Goal: Task Accomplishment & Management: Manage account settings

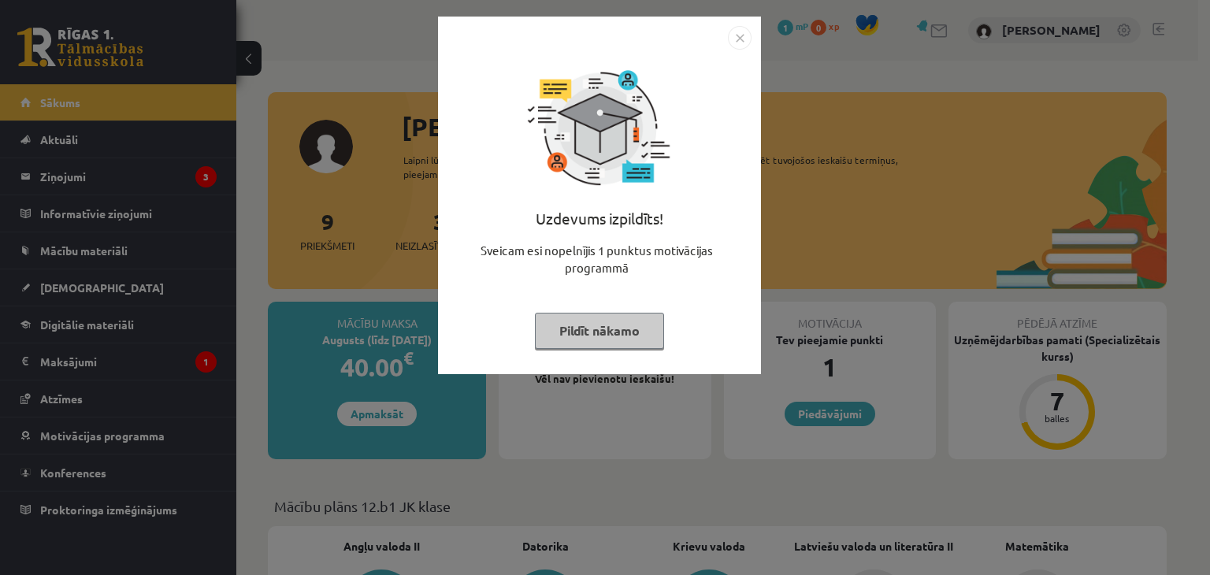
drag, startPoint x: 741, startPoint y: 35, endPoint x: 719, endPoint y: 57, distance: 30.7
click at [741, 35] on img "Close" at bounding box center [740, 38] width 24 height 24
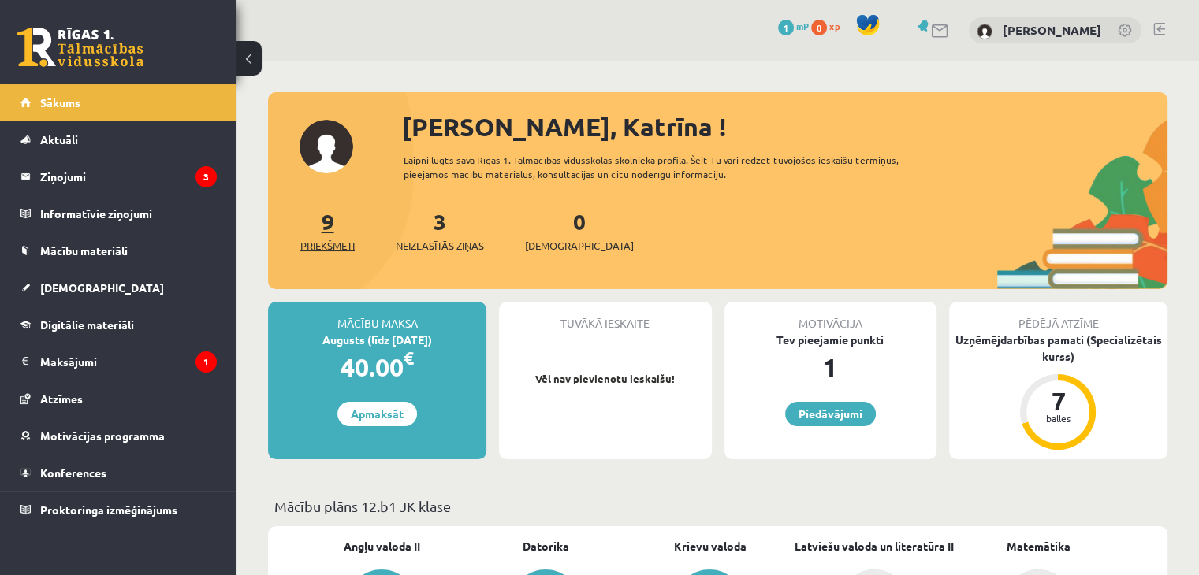
click at [333, 227] on link "9 Priekšmeti" at bounding box center [327, 230] width 54 height 46
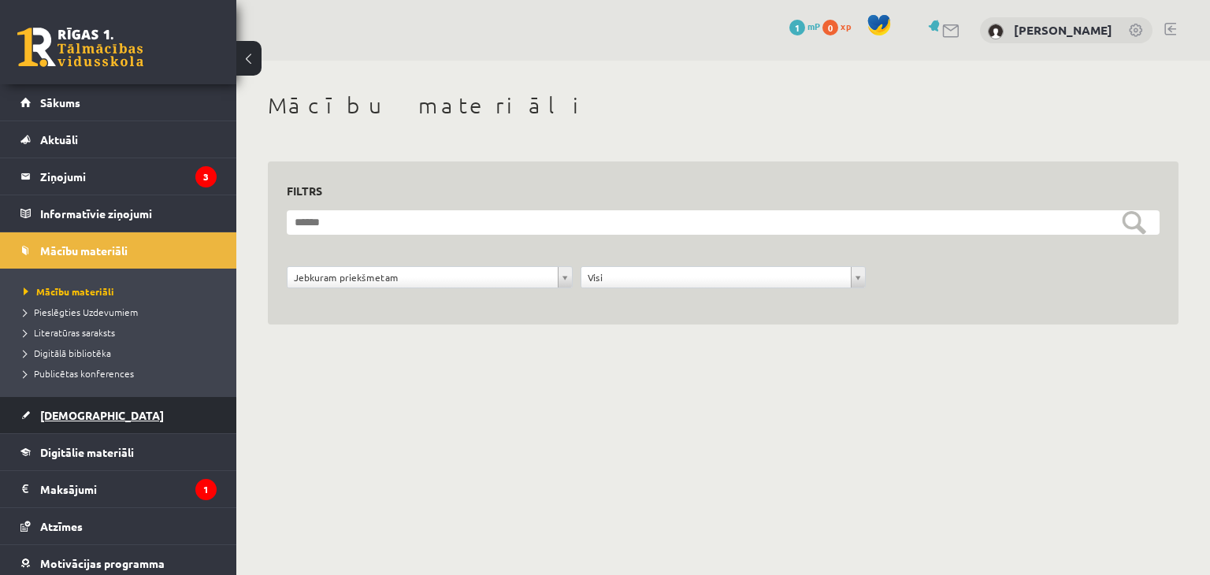
click at [66, 417] on span "[DEMOGRAPHIC_DATA]" at bounding box center [102, 415] width 124 height 14
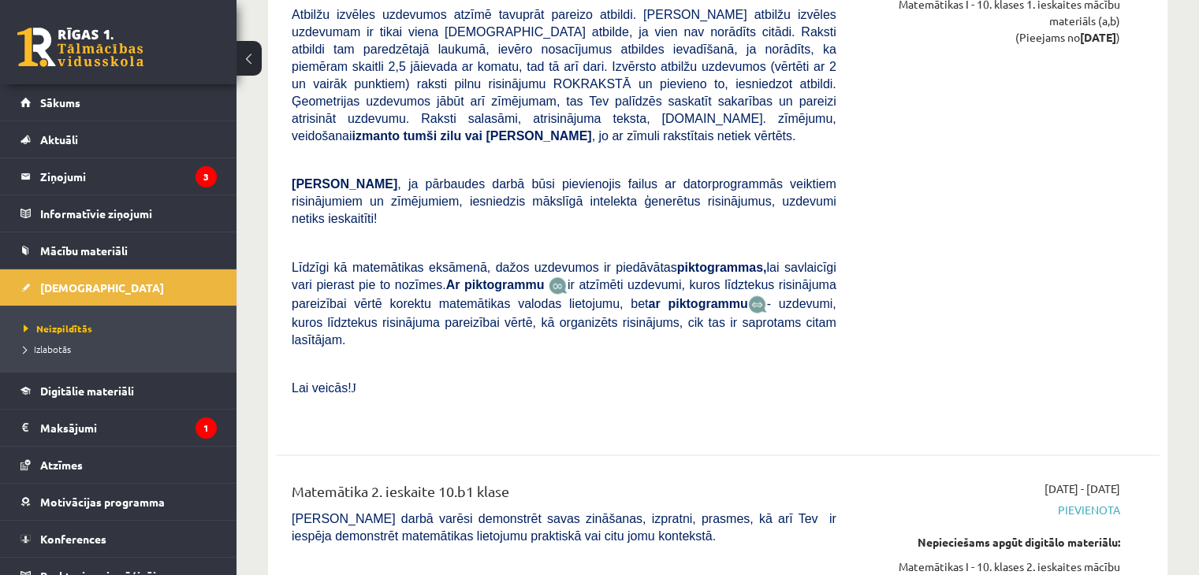
scroll to position [1365, 0]
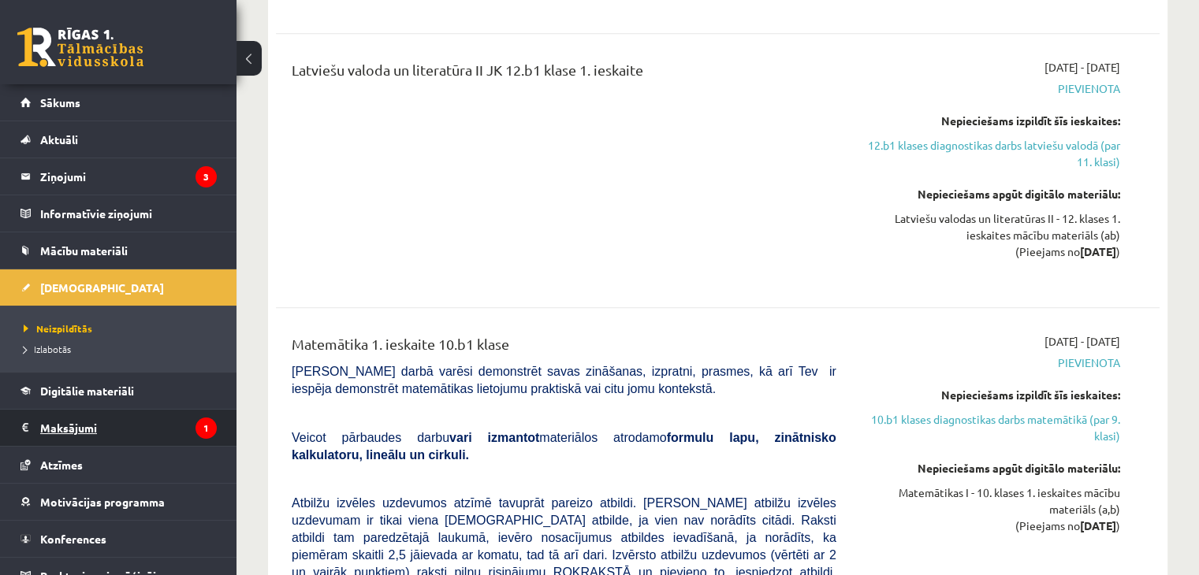
click at [154, 427] on legend "Maksājumi 1" at bounding box center [128, 428] width 177 height 36
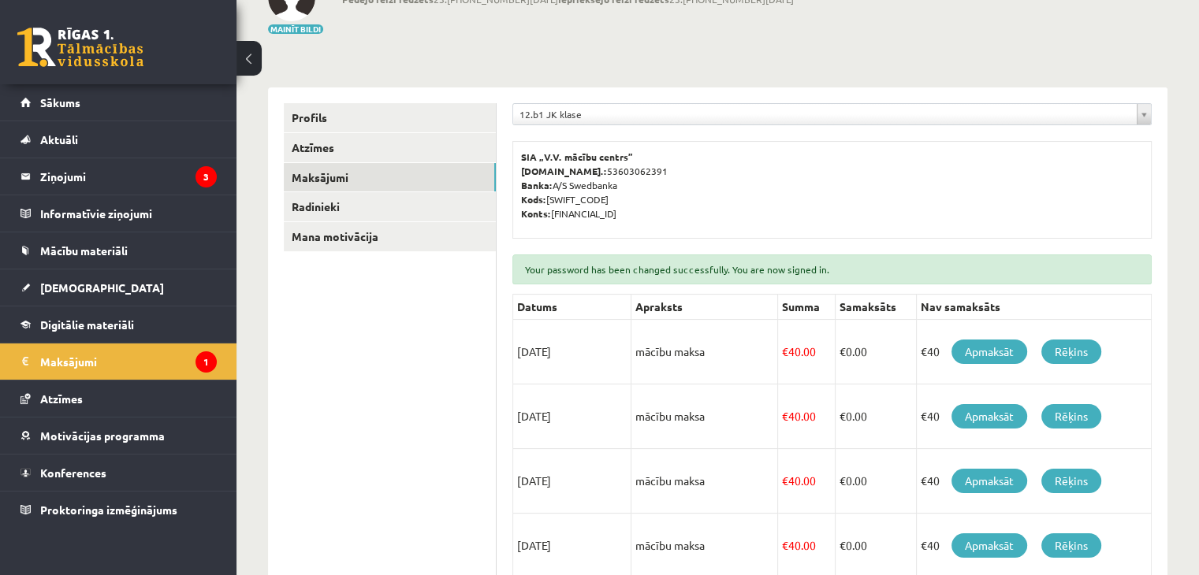
scroll to position [106, 0]
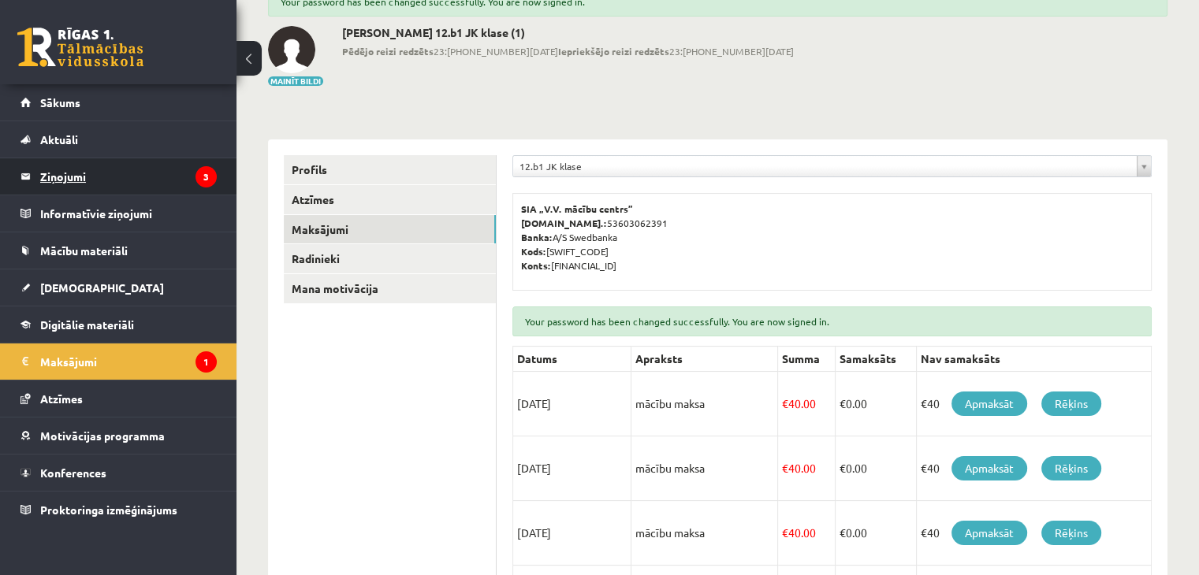
click at [168, 184] on legend "Ziņojumi 3" at bounding box center [128, 176] width 177 height 36
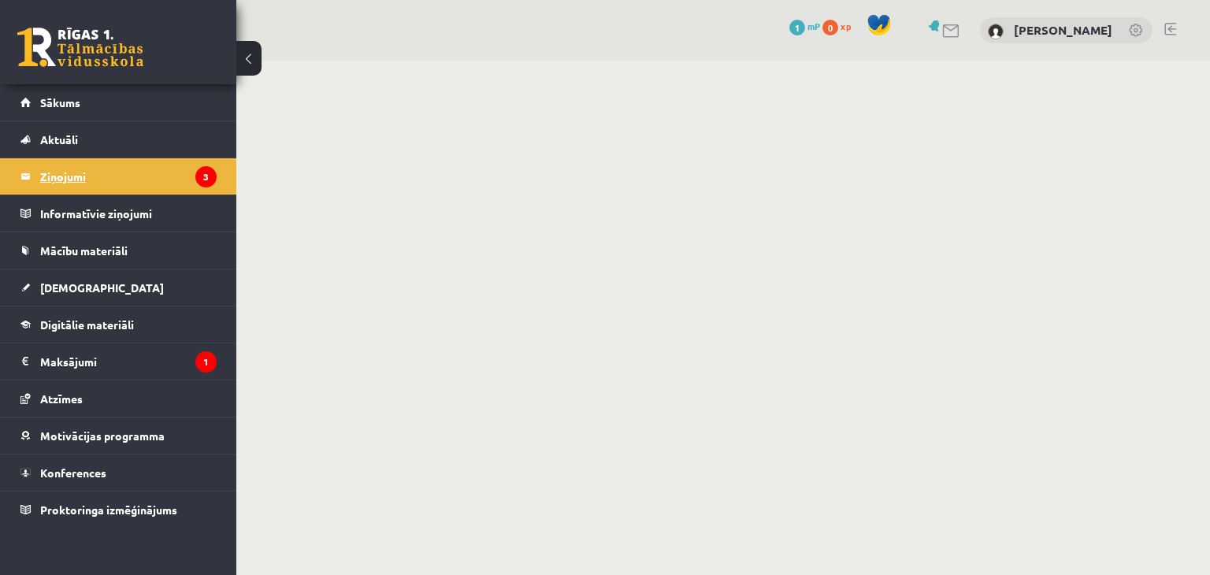
click at [69, 178] on legend "Ziņojumi 3" at bounding box center [128, 176] width 177 height 36
click at [63, 111] on link "Sākums" at bounding box center [118, 102] width 196 height 36
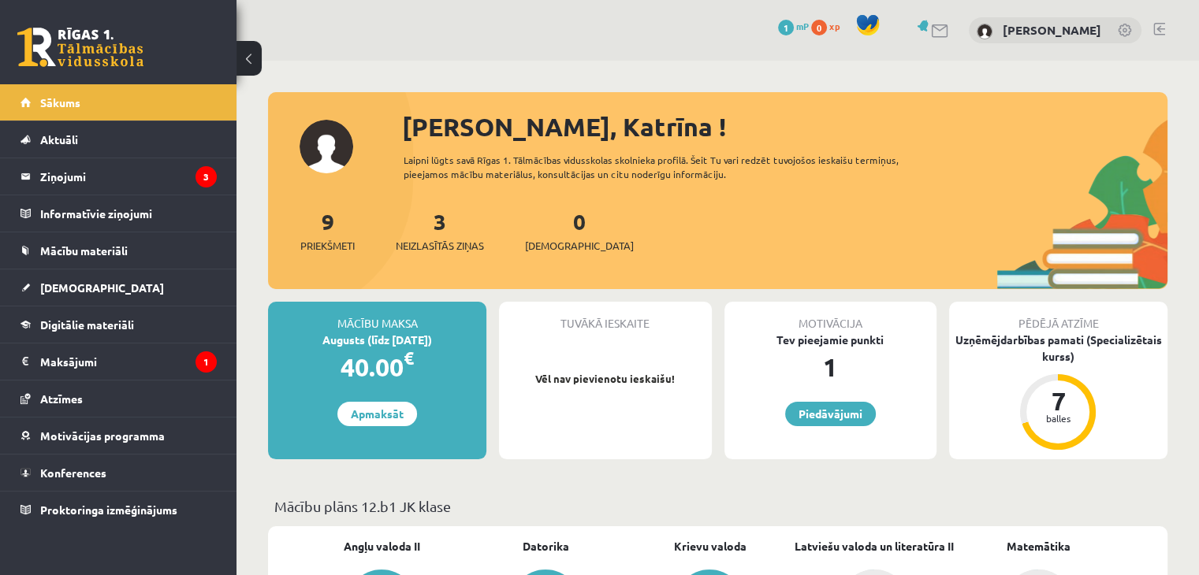
click at [57, 177] on legend "Ziņojumi 3" at bounding box center [128, 176] width 177 height 36
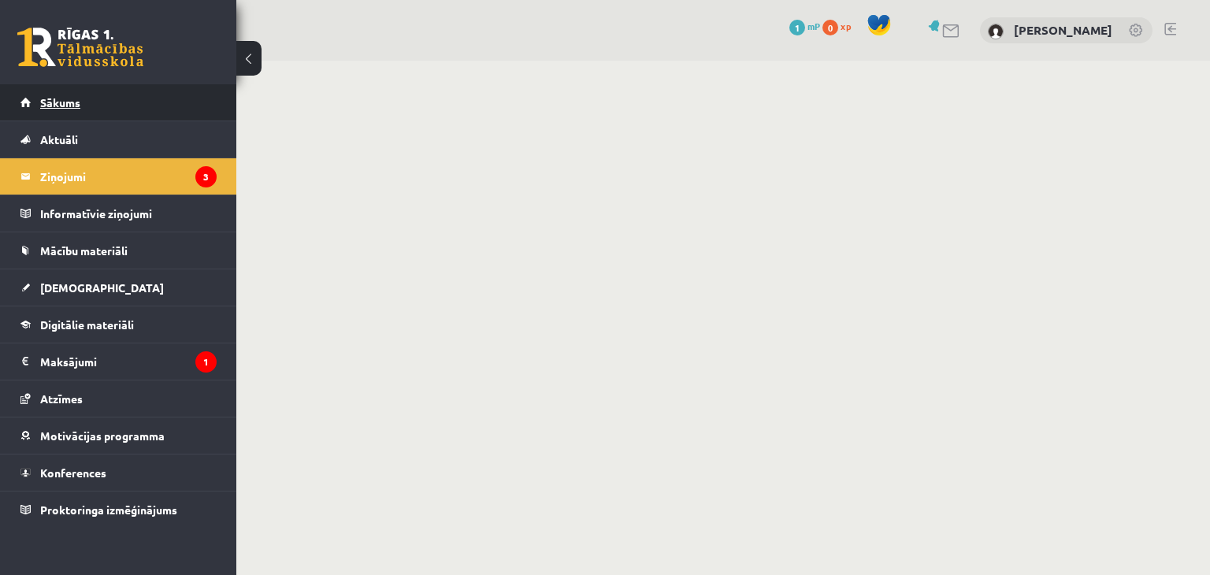
click at [79, 104] on span "Sākums" at bounding box center [60, 102] width 40 height 14
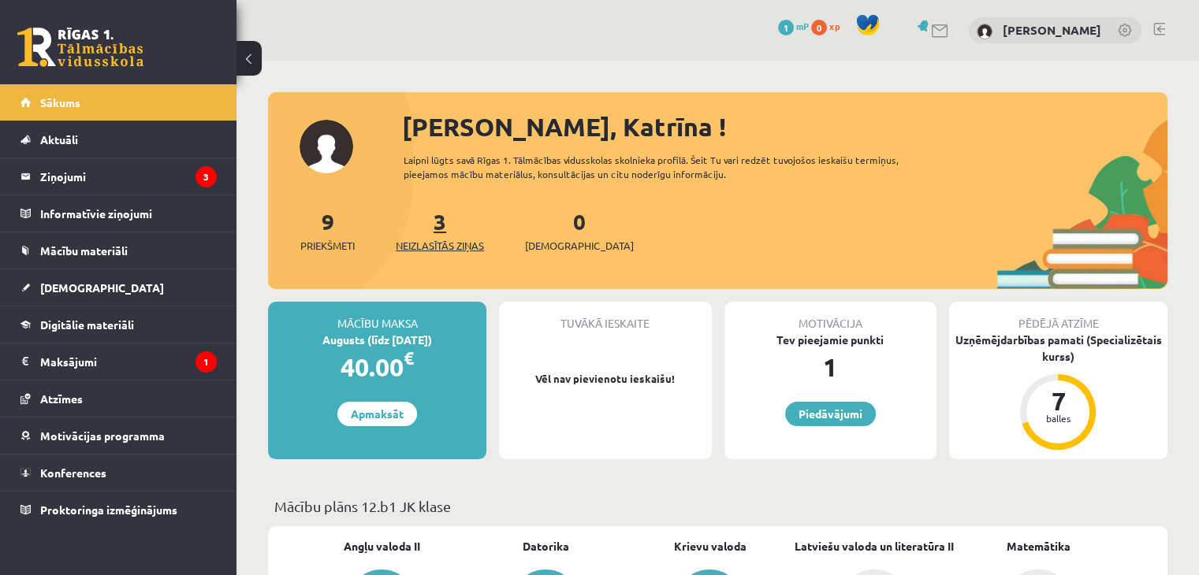
click at [448, 253] on span "Neizlasītās ziņas" at bounding box center [440, 246] width 88 height 16
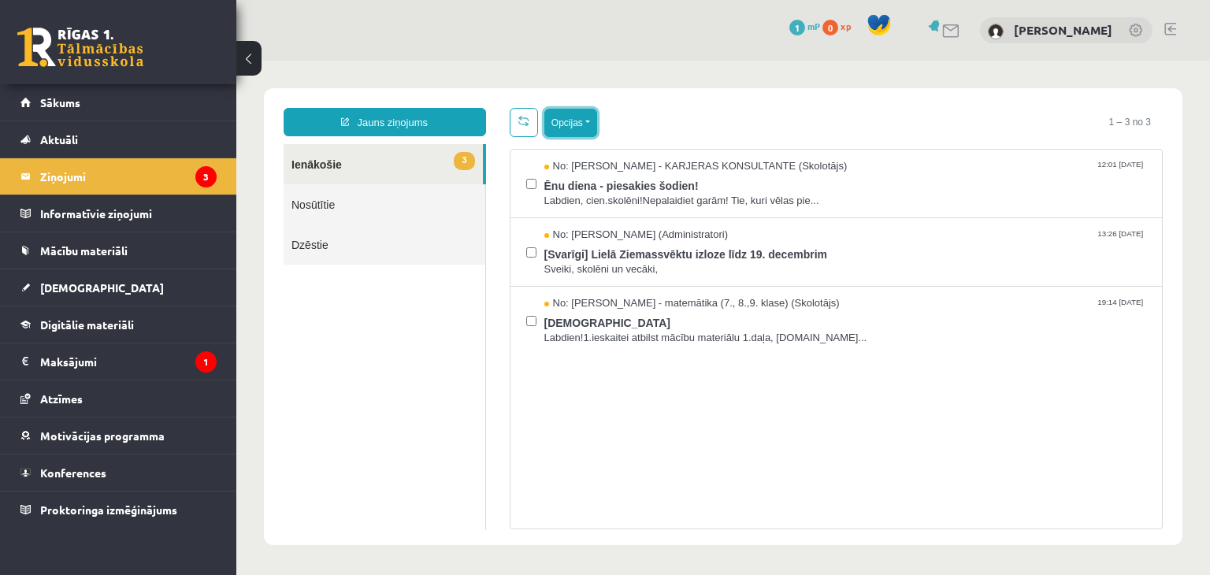
click at [567, 133] on button "Opcijas" at bounding box center [571, 123] width 53 height 28
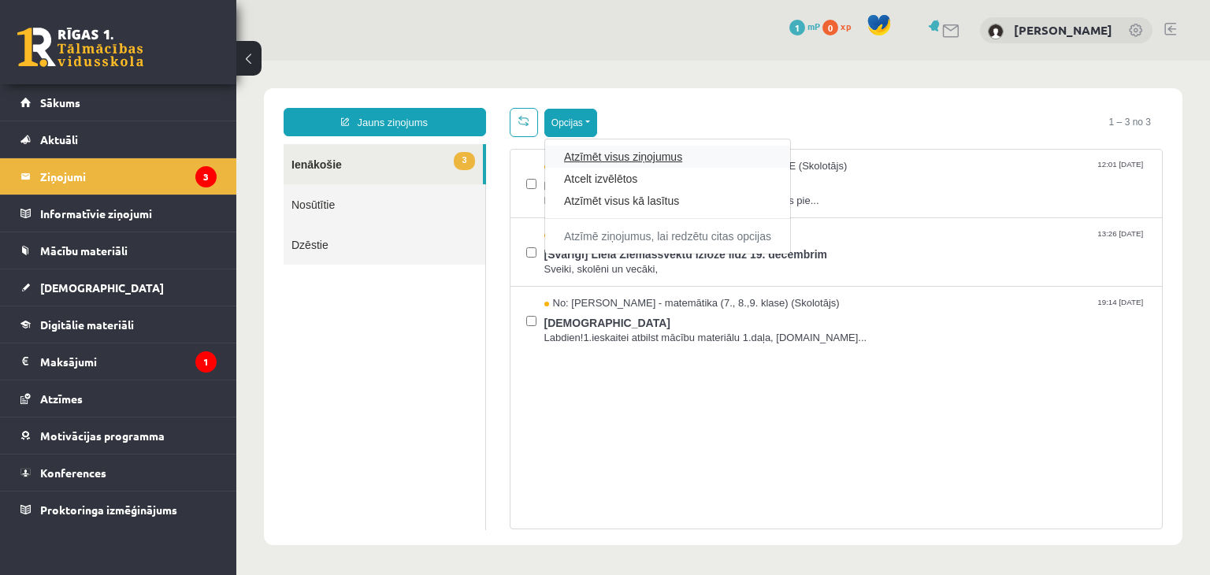
click at [574, 156] on link "Atzīmēt visus ziņojumus" at bounding box center [667, 157] width 207 height 16
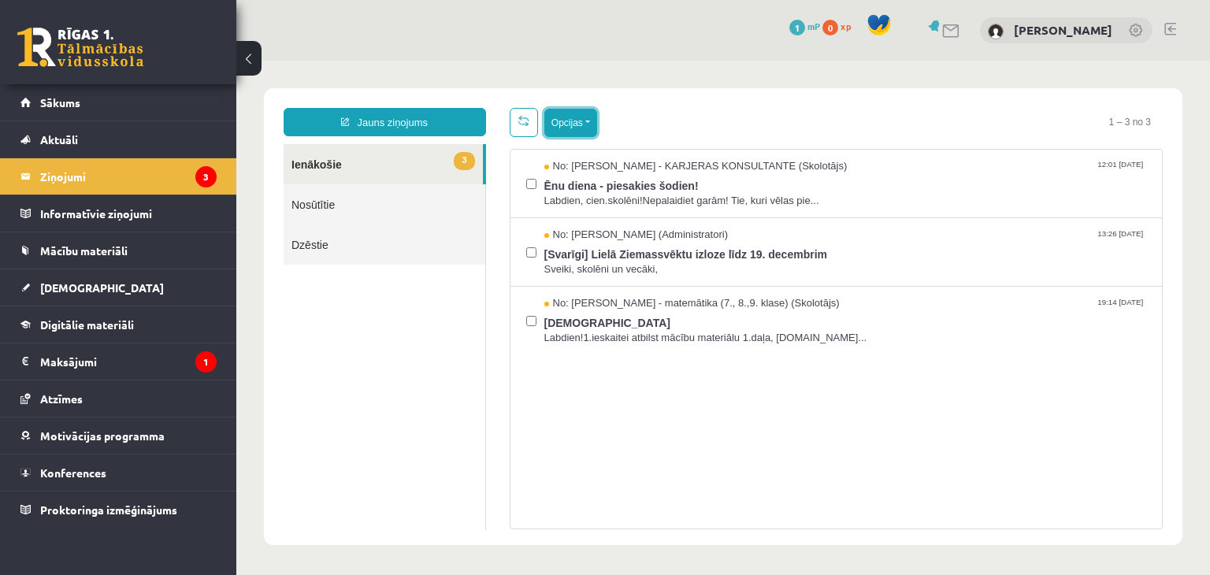
click at [574, 123] on button "Opcijas" at bounding box center [571, 123] width 53 height 28
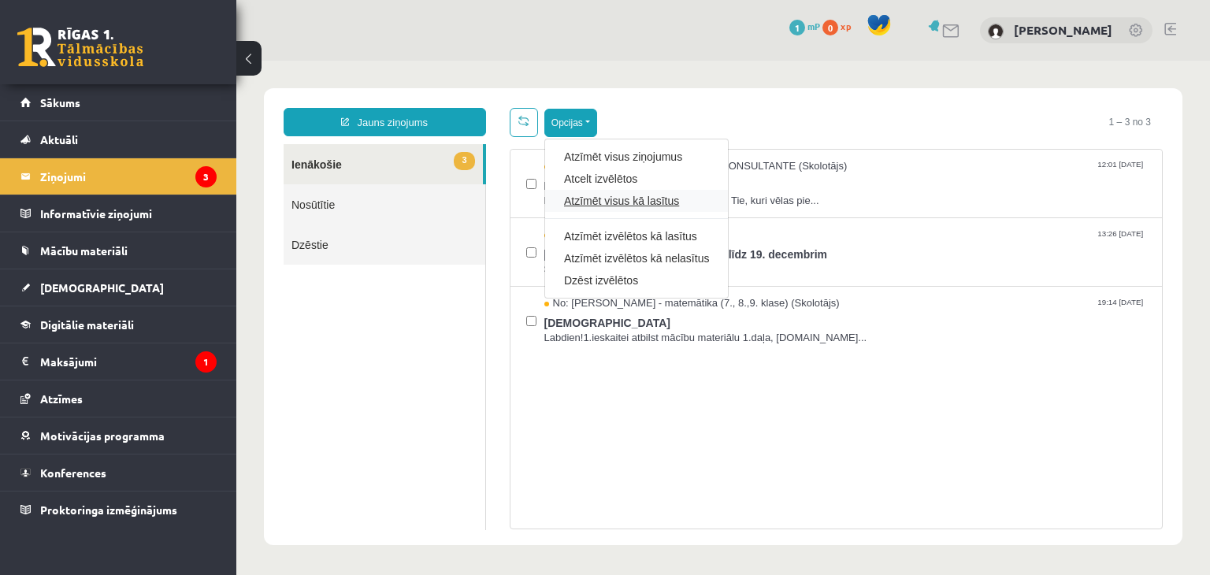
click at [591, 206] on link "Atzīmēt visus kā lasītus" at bounding box center [636, 201] width 145 height 16
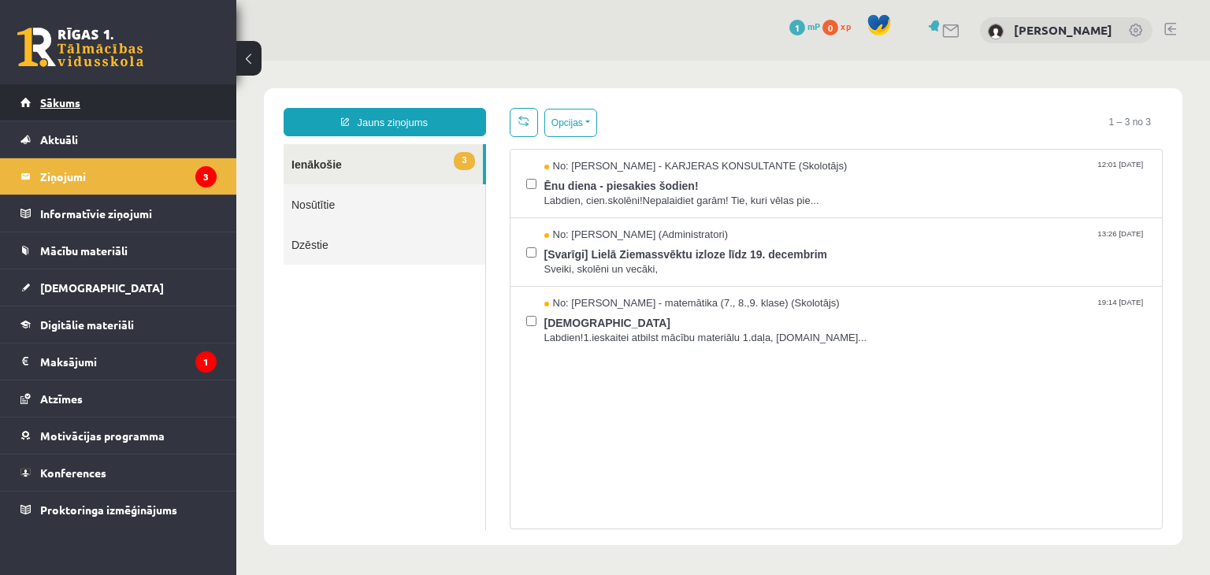
click at [160, 114] on link "Sākums" at bounding box center [118, 102] width 196 height 36
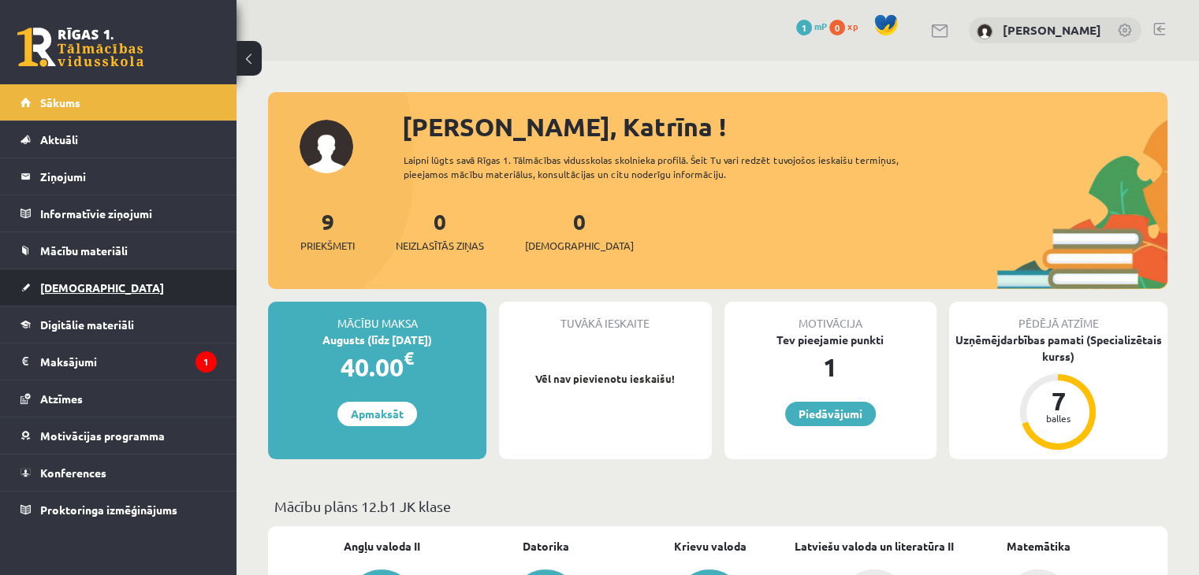
click at [76, 288] on span "[DEMOGRAPHIC_DATA]" at bounding box center [102, 288] width 124 height 14
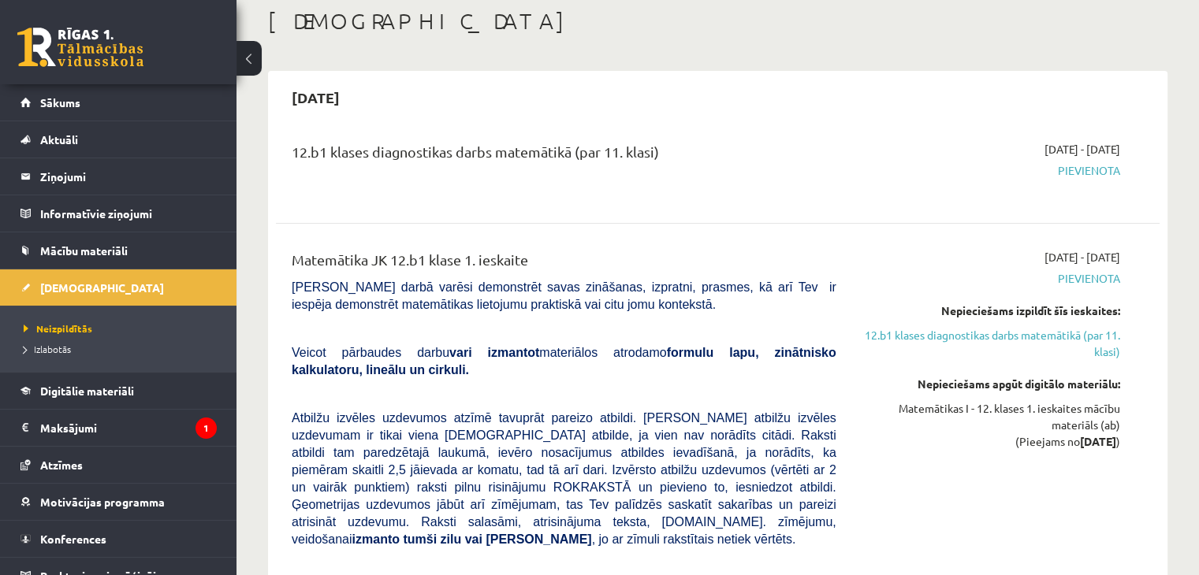
scroll to position [79, 0]
